Goal: Task Accomplishment & Management: Use online tool/utility

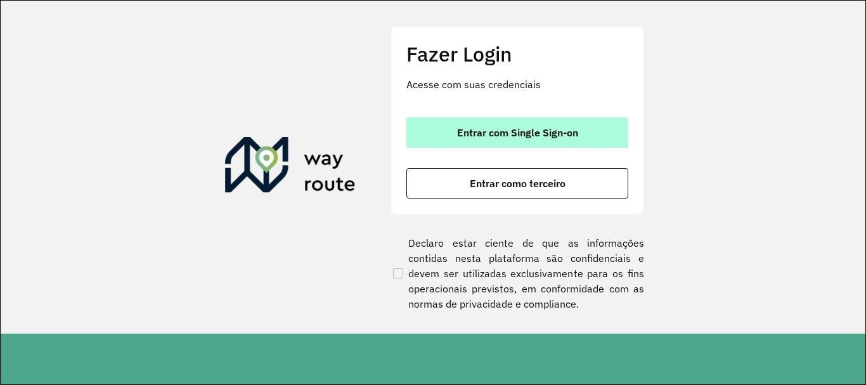
click at [481, 118] on button "Entrar com Single Sign-on" at bounding box center [517, 132] width 222 height 30
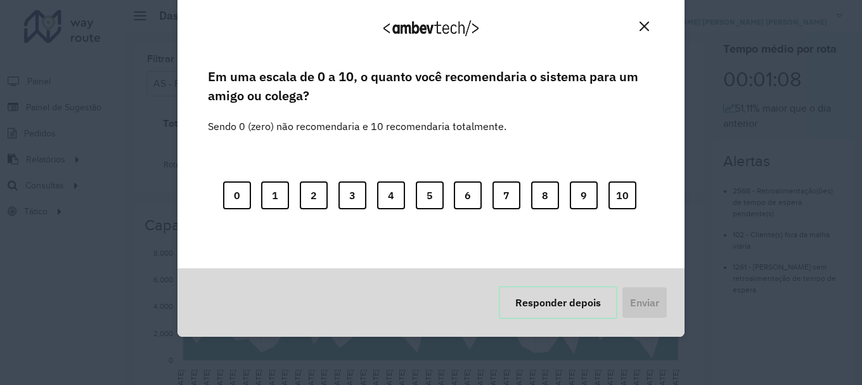
click at [530, 296] on button "Responder depois" at bounding box center [558, 302] width 119 height 33
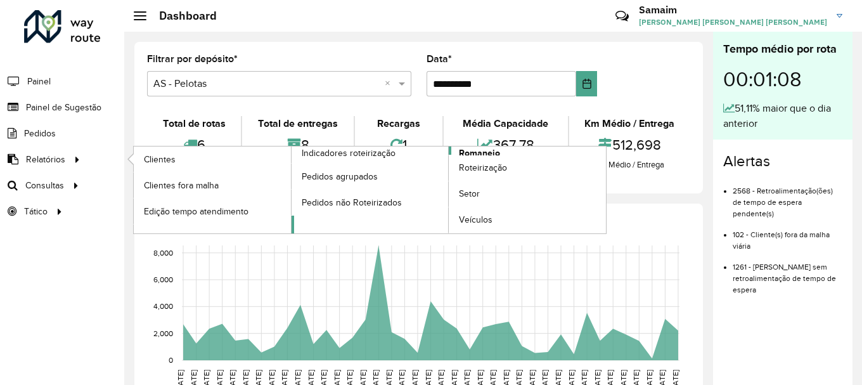
click at [490, 152] on span "Romaneio" at bounding box center [479, 152] width 41 height 13
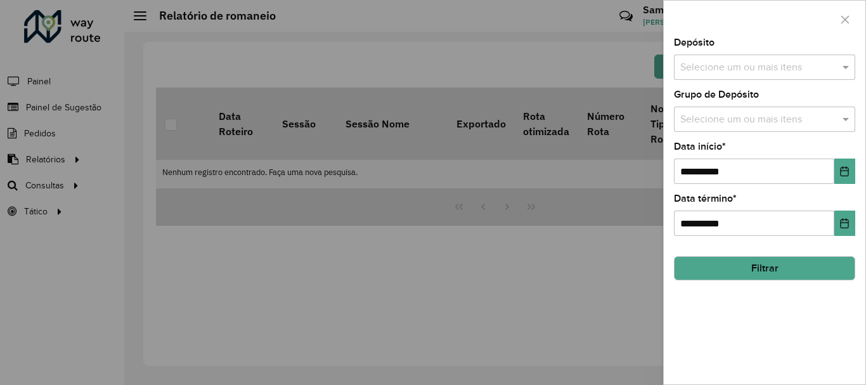
click at [717, 62] on input "text" at bounding box center [758, 67] width 162 height 15
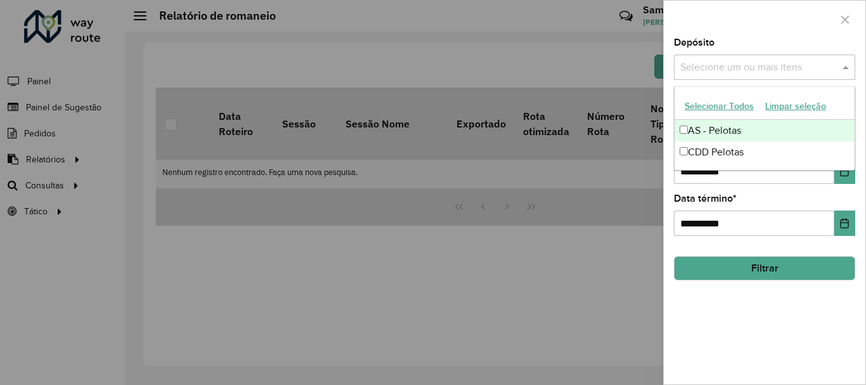
click at [738, 96] on button "Selecionar Todos" at bounding box center [719, 106] width 81 height 20
click at [734, 14] on div at bounding box center [765, 19] width 202 height 37
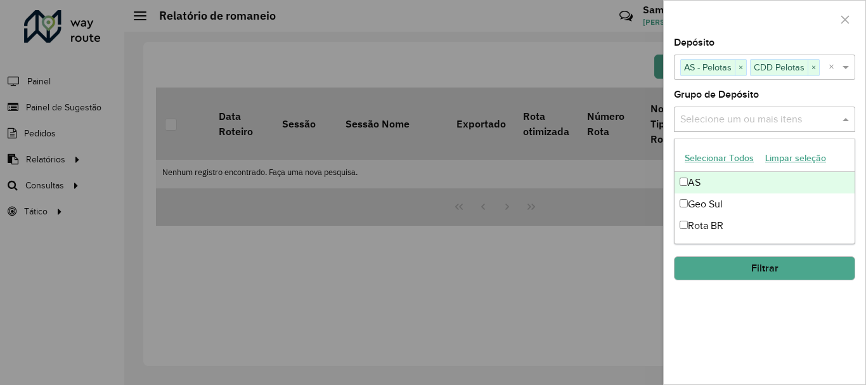
click at [767, 113] on input "text" at bounding box center [758, 119] width 162 height 15
click at [701, 162] on button "Selecionar Todos" at bounding box center [719, 158] width 81 height 20
click at [754, 96] on label "Grupo de Depósito" at bounding box center [716, 94] width 85 height 15
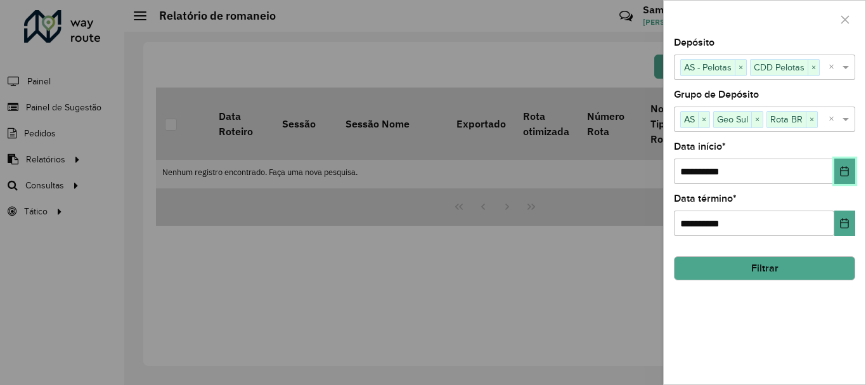
click at [850, 171] on button "Choose Date" at bounding box center [845, 171] width 21 height 25
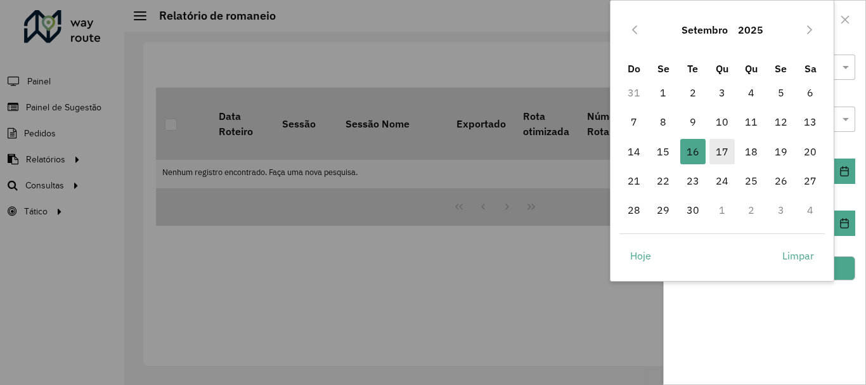
click at [715, 154] on span "17" at bounding box center [722, 151] width 25 height 25
type input "**********"
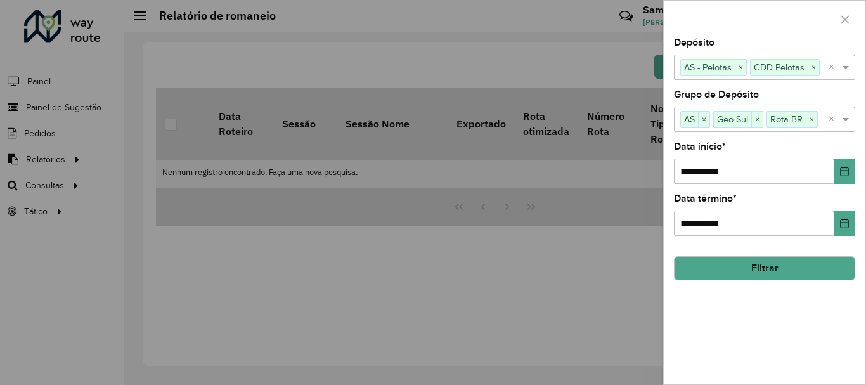
click at [731, 264] on button "Filtrar" at bounding box center [764, 268] width 181 height 24
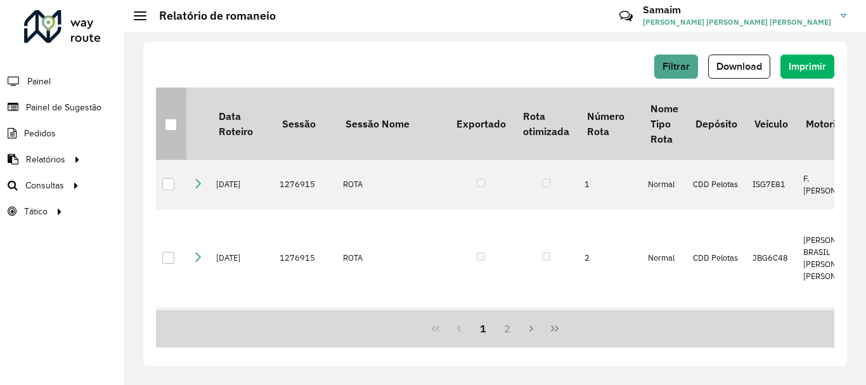
click at [173, 130] on div at bounding box center [171, 125] width 12 height 12
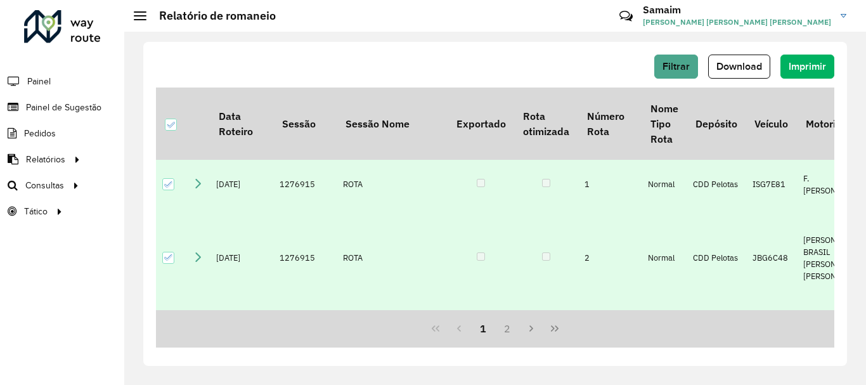
click at [742, 62] on span "Download" at bounding box center [740, 66] width 46 height 11
